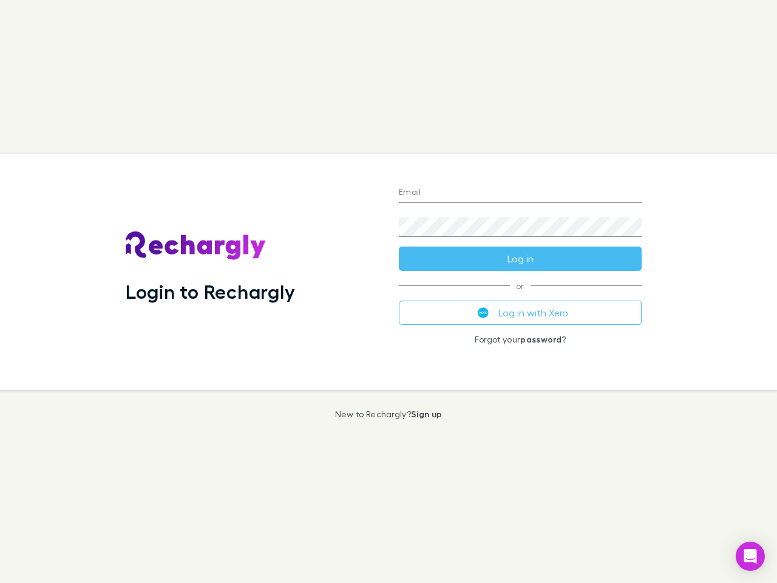
click at [389, 291] on div "Login to Rechargly" at bounding box center [252, 272] width 273 height 236
click at [520, 193] on input "Email" at bounding box center [520, 192] width 243 height 19
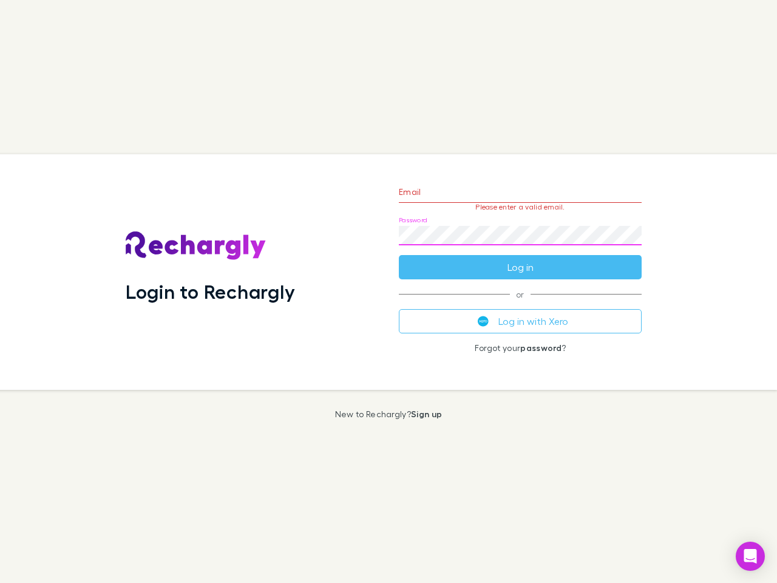
click at [520, 259] on form "Email Please enter a valid email. Password Log in" at bounding box center [520, 227] width 243 height 106
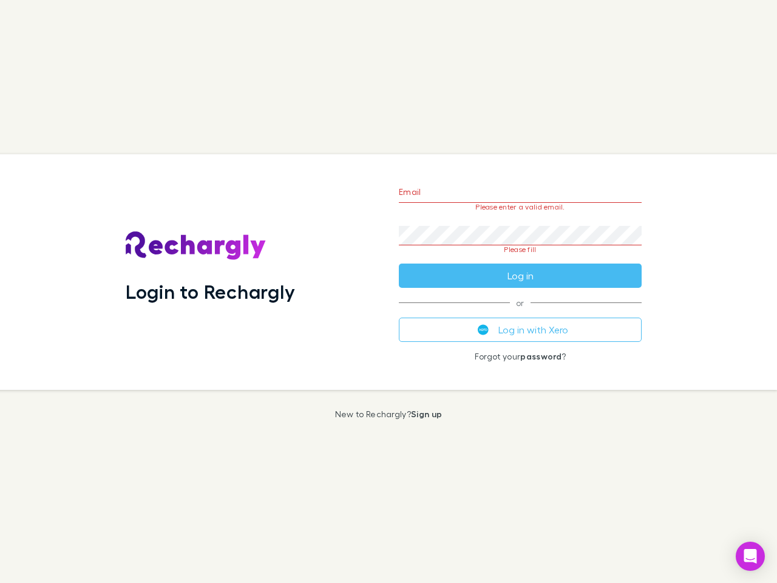
click at [520, 313] on div "Email Please enter a valid email. Password Please fill Log in or Log in with Xe…" at bounding box center [520, 272] width 262 height 236
click at [751, 556] on icon "Open Intercom Messenger" at bounding box center [751, 556] width 13 height 15
